Goal: Information Seeking & Learning: Learn about a topic

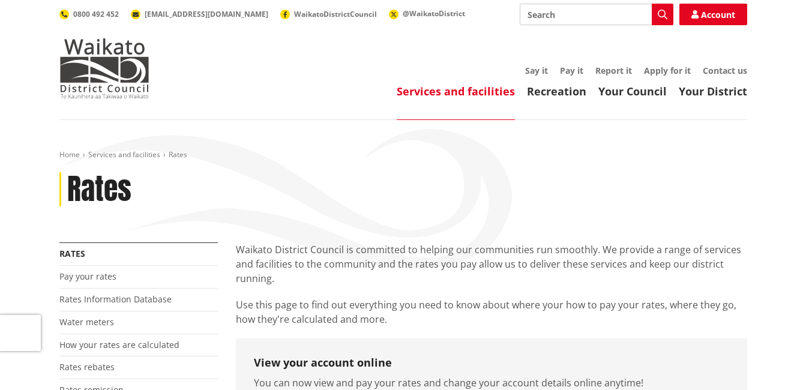
scroll to position [23, 0]
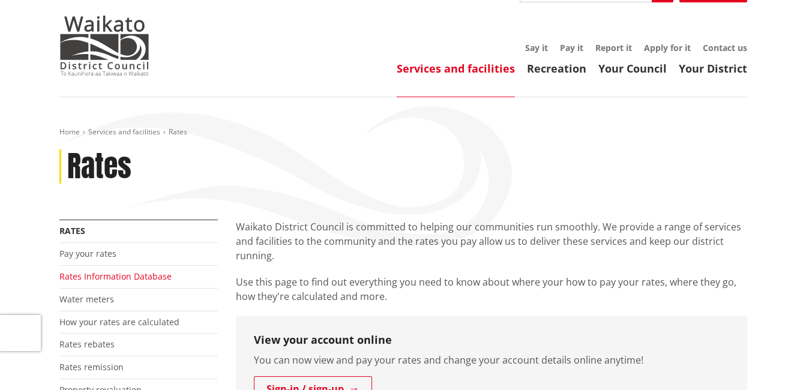
click at [90, 278] on link "Rates Information Database" at bounding box center [115, 276] width 112 height 11
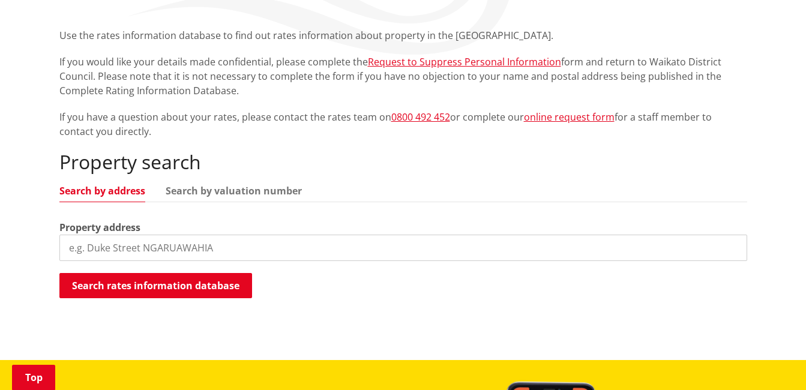
scroll to position [214, 0]
click at [262, 251] on input "search" at bounding box center [403, 248] width 688 height 26
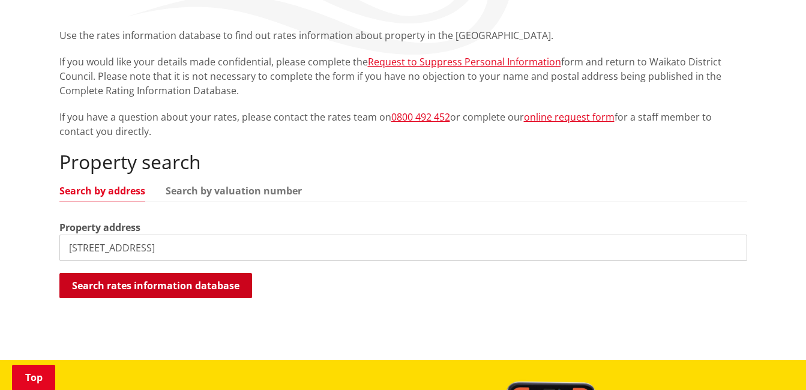
click at [177, 296] on button "Search rates information database" at bounding box center [155, 285] width 193 height 25
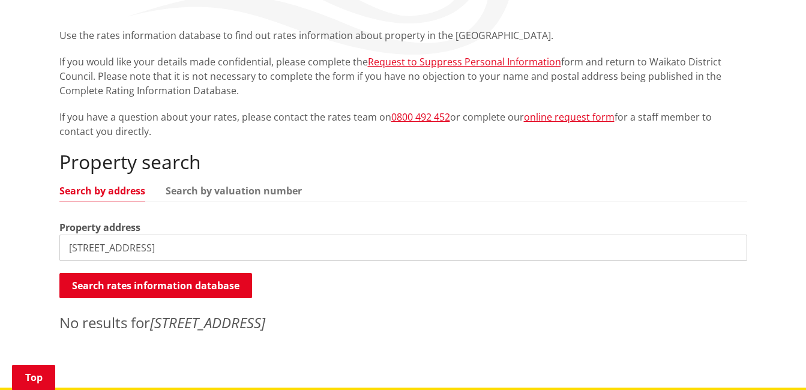
click at [193, 244] on input "[STREET_ADDRESS]" at bounding box center [403, 248] width 688 height 26
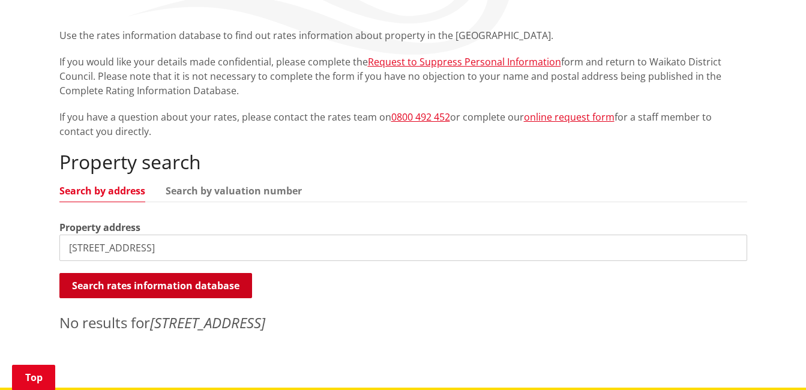
type input "12A Studholme Street, Morrinsville"
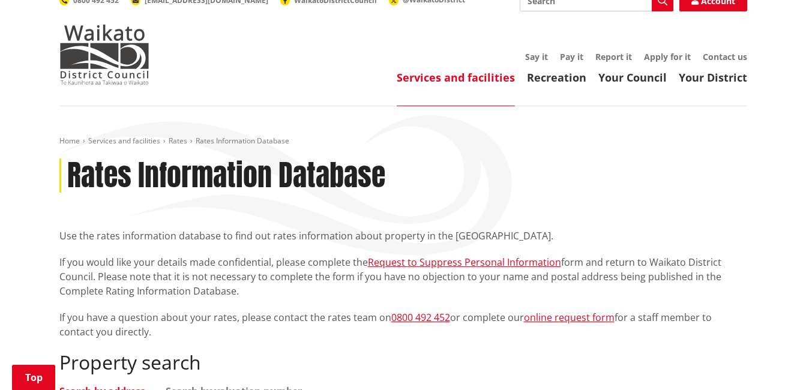
scroll to position [0, 0]
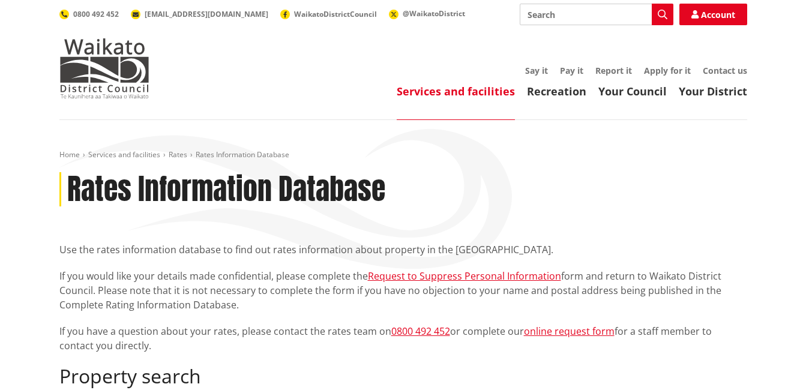
click at [586, 19] on input "Search" at bounding box center [597, 15] width 154 height 22
type input "Rates"
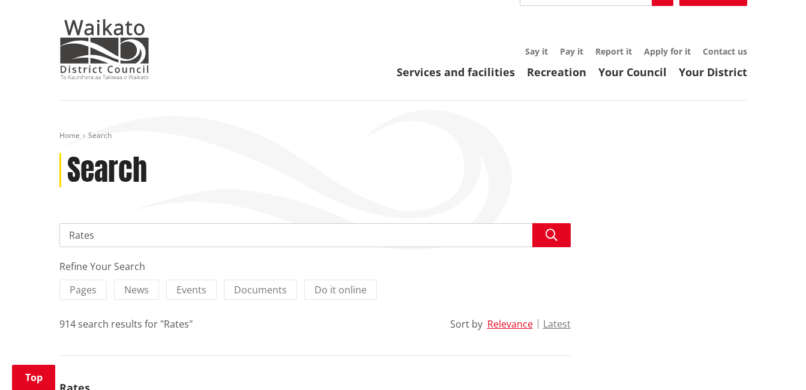
scroll to position [164, 0]
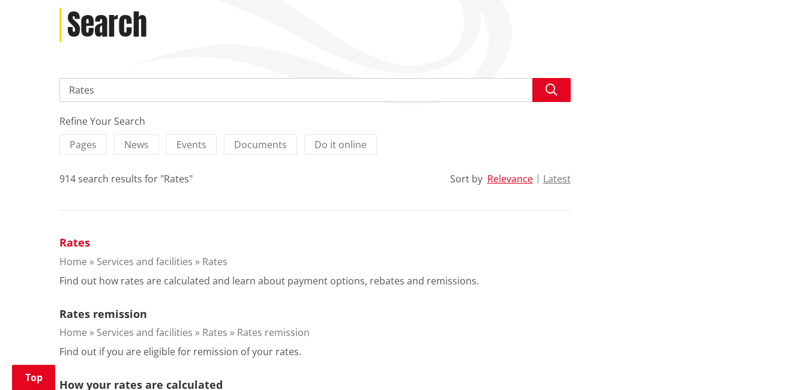
click at [79, 237] on link "Rates" at bounding box center [74, 242] width 31 height 14
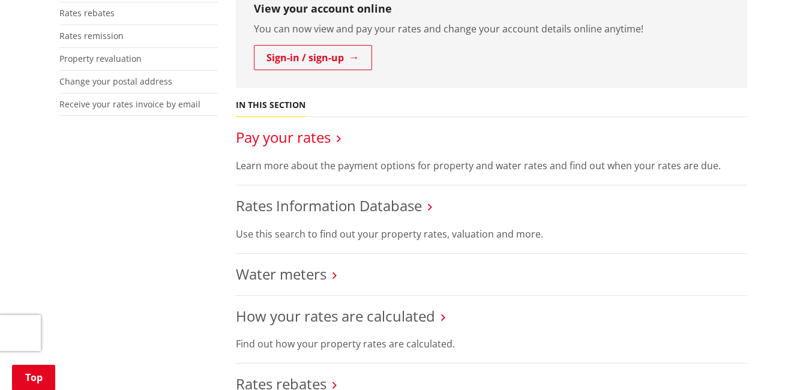
scroll to position [353, 0]
click at [308, 142] on link "Pay your rates" at bounding box center [283, 138] width 95 height 20
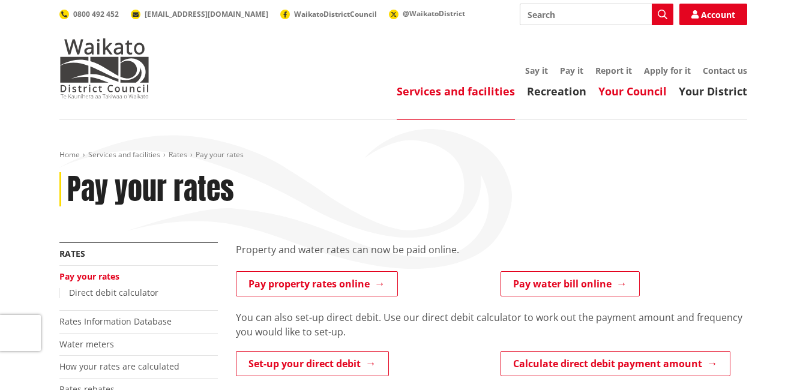
click at [618, 92] on link "Your Council" at bounding box center [632, 91] width 68 height 14
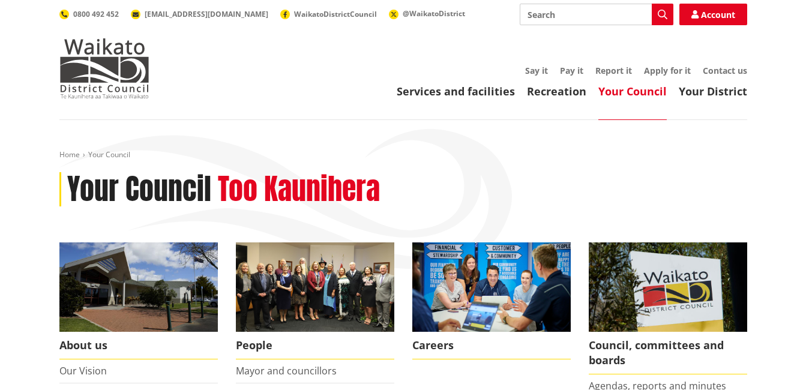
click at [608, 5] on input "Search" at bounding box center [597, 15] width 154 height 22
type input "Rates"
